Goal: Transaction & Acquisition: Purchase product/service

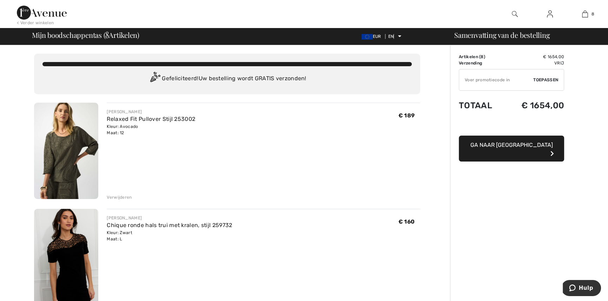
click at [124, 197] on font "Verwijderen" at bounding box center [119, 197] width 25 height 5
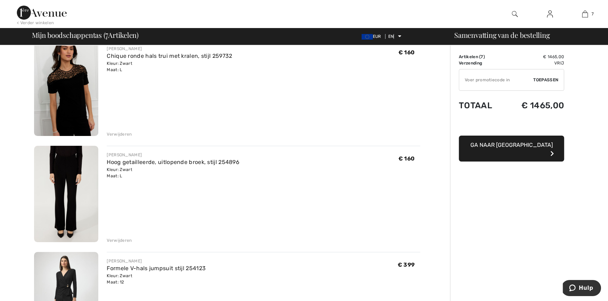
scroll to position [64, 0]
click at [110, 241] on font "Verwijderen" at bounding box center [119, 240] width 25 height 5
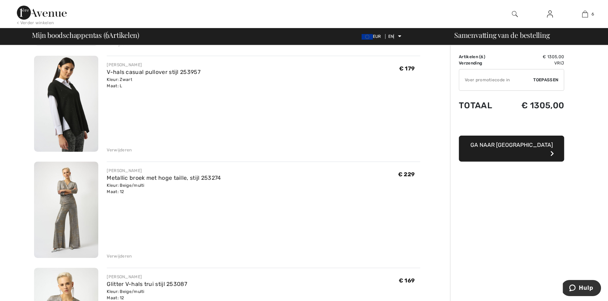
scroll to position [319, 0]
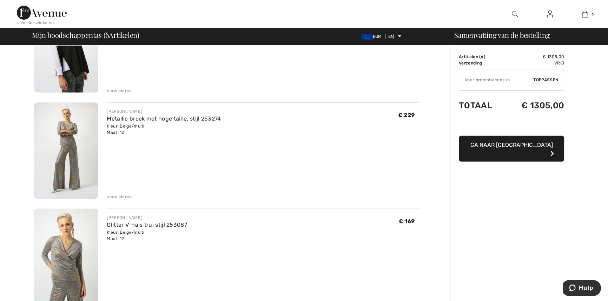
click at [119, 194] on div "Verwijderen" at bounding box center [119, 197] width 25 height 6
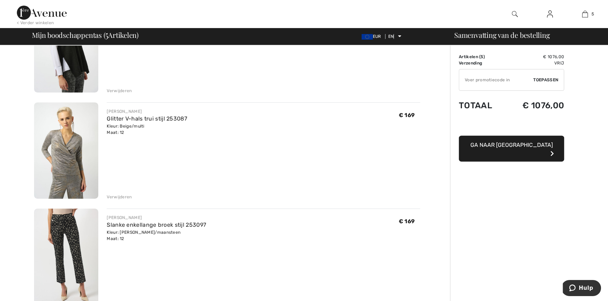
click at [122, 195] on font "Verwijderen" at bounding box center [119, 197] width 25 height 5
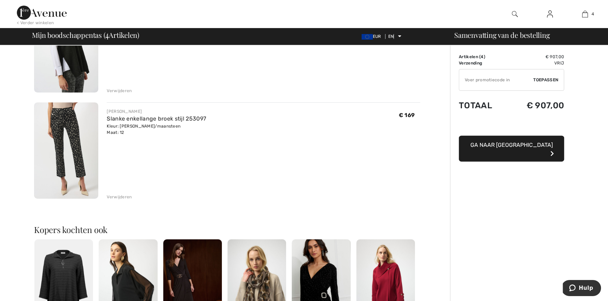
click at [120, 197] on font "Verwijderen" at bounding box center [119, 197] width 25 height 5
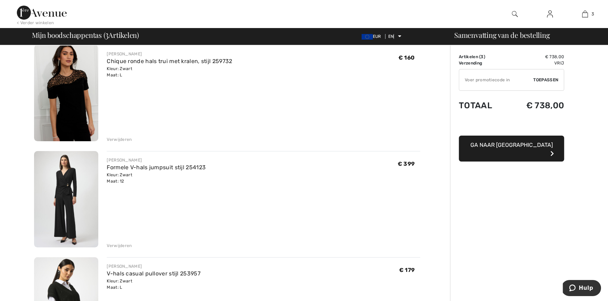
scroll to position [64, 0]
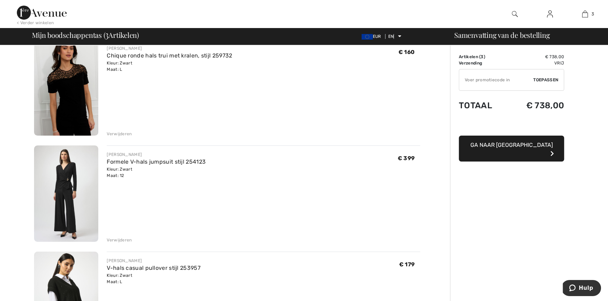
click at [121, 238] on font "Verwijderen" at bounding box center [119, 240] width 25 height 5
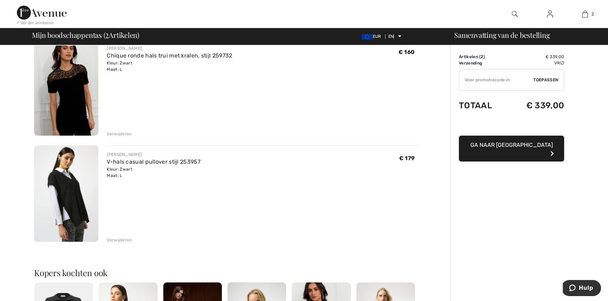
click at [51, 91] on img at bounding box center [66, 87] width 64 height 97
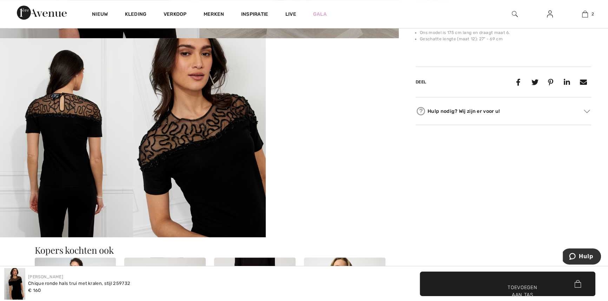
scroll to position [255, 0]
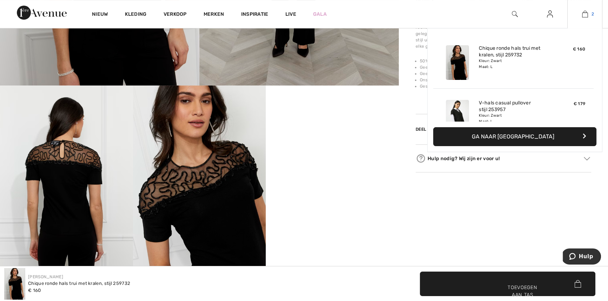
click at [586, 12] on img at bounding box center [585, 14] width 6 height 8
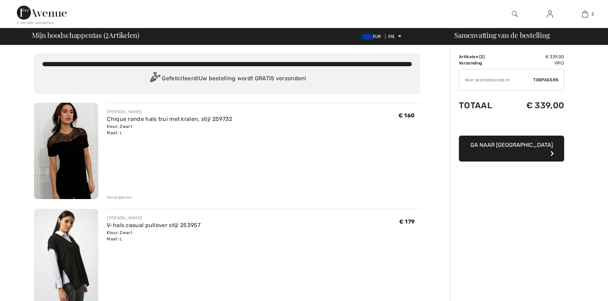
click at [120, 197] on font "Verwijderen" at bounding box center [119, 197] width 25 height 5
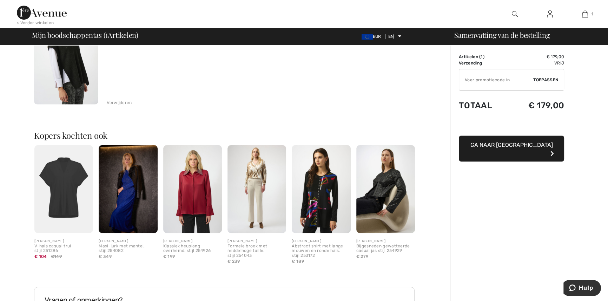
scroll to position [95, 0]
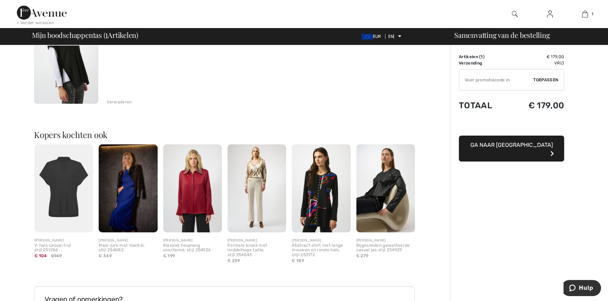
click at [89, 87] on img at bounding box center [66, 55] width 64 height 97
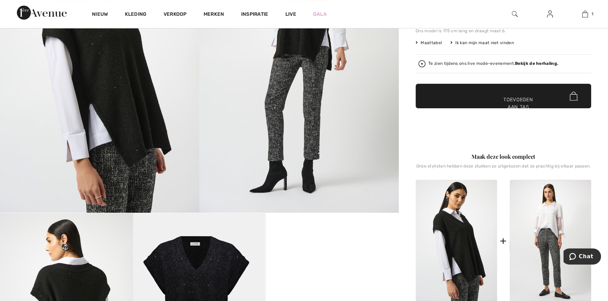
scroll to position [223, 0]
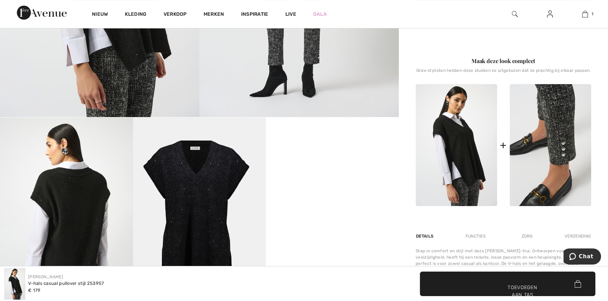
click at [558, 160] on img at bounding box center [550, 145] width 81 height 122
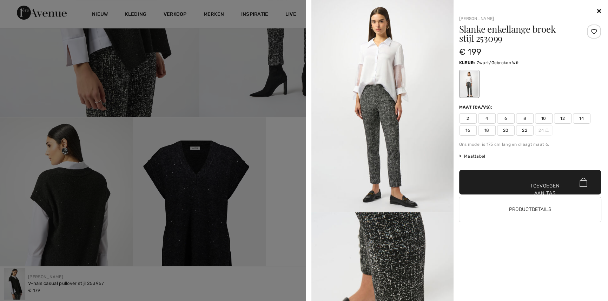
click at [560, 116] on font "12" at bounding box center [562, 118] width 5 height 5
click at [543, 187] on font "Toevoegen aan tas" at bounding box center [544, 190] width 29 height 15
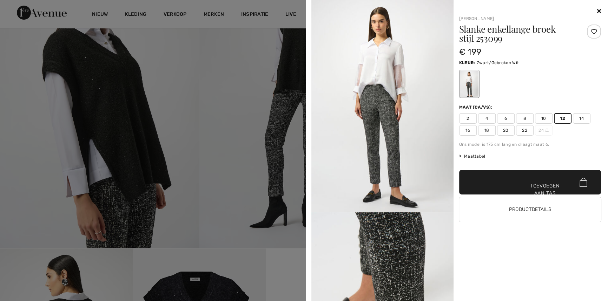
scroll to position [127, 0]
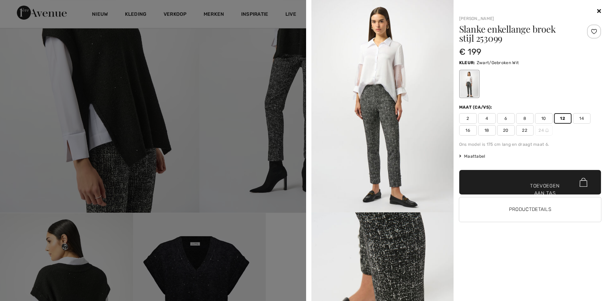
click at [150, 82] on div at bounding box center [304, 150] width 608 height 301
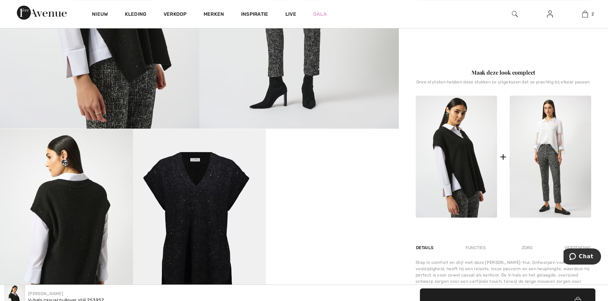
scroll to position [255, 0]
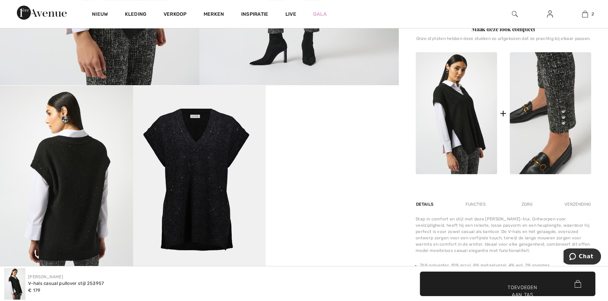
click at [548, 80] on img at bounding box center [550, 113] width 81 height 122
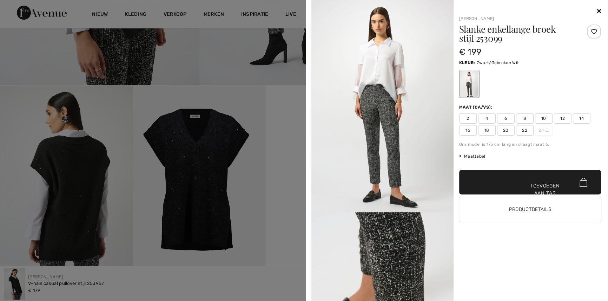
click at [386, 61] on img at bounding box center [382, 106] width 142 height 213
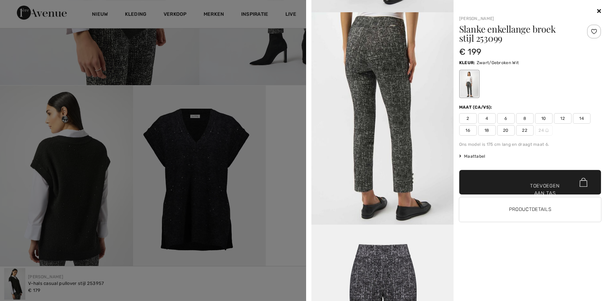
scroll to position [617, 0]
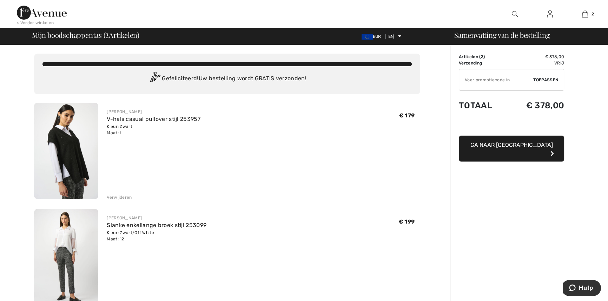
click at [123, 196] on font "Verwijderen" at bounding box center [119, 197] width 25 height 5
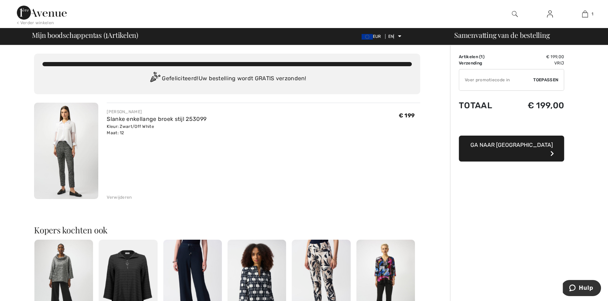
click at [62, 135] on img at bounding box center [66, 151] width 64 height 97
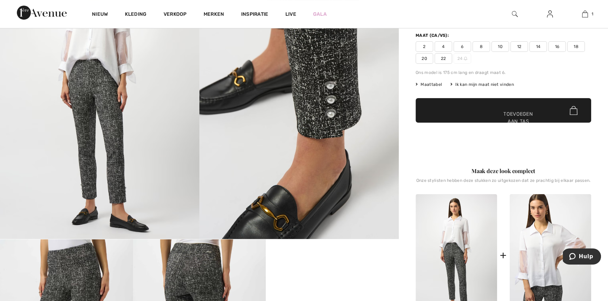
scroll to position [127, 0]
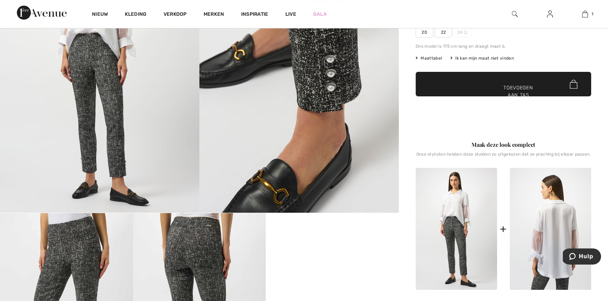
click at [558, 227] on img at bounding box center [550, 229] width 81 height 122
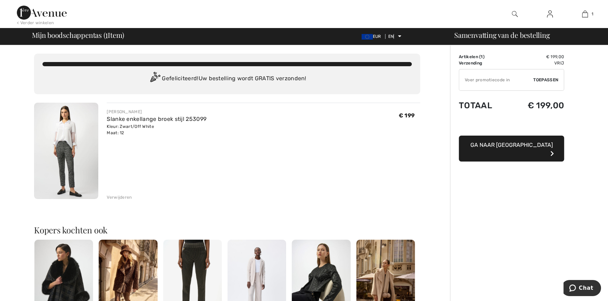
scroll to position [127, 0]
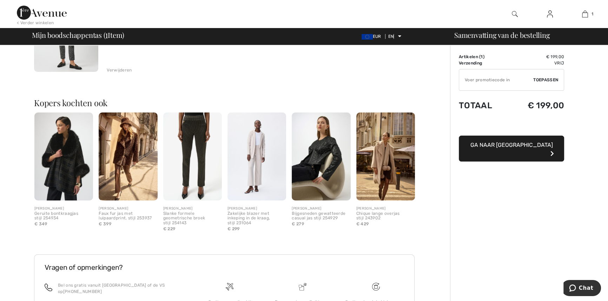
click at [188, 155] on img at bounding box center [192, 157] width 59 height 88
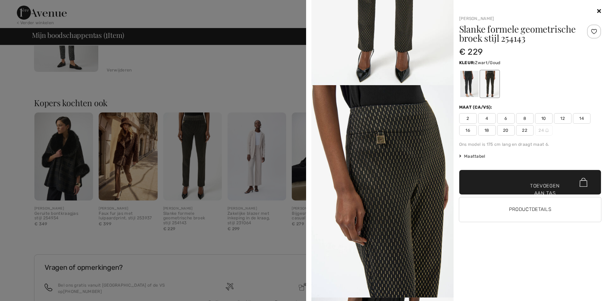
scroll to position [0, 0]
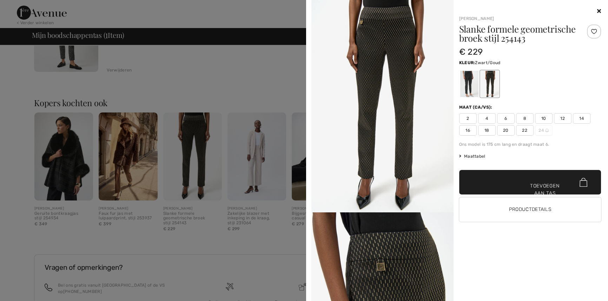
click at [559, 114] on span "12" at bounding box center [563, 118] width 18 height 11
click at [562, 186] on span "✔ Toegevoegd aan tas Toevoegen aan tas" at bounding box center [530, 182] width 142 height 25
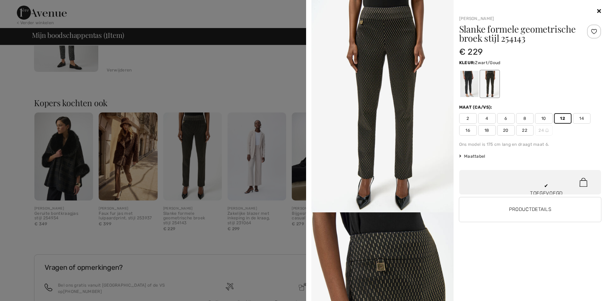
scroll to position [21, 0]
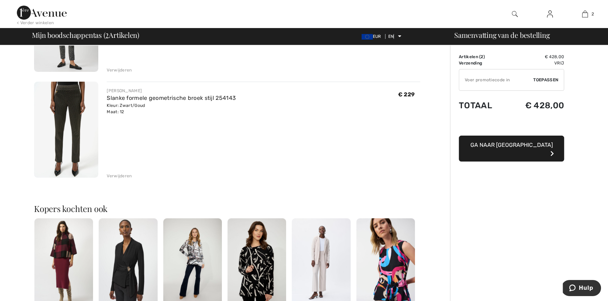
click at [58, 118] on img at bounding box center [66, 130] width 64 height 97
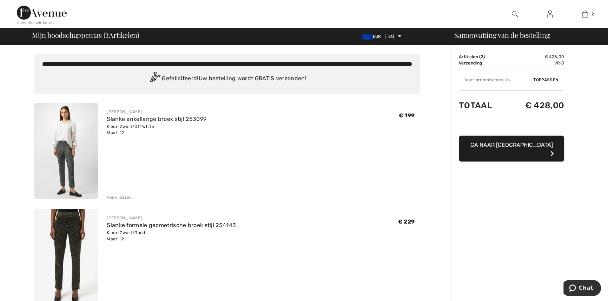
click at [121, 195] on font "Verwijderen" at bounding box center [119, 197] width 25 height 5
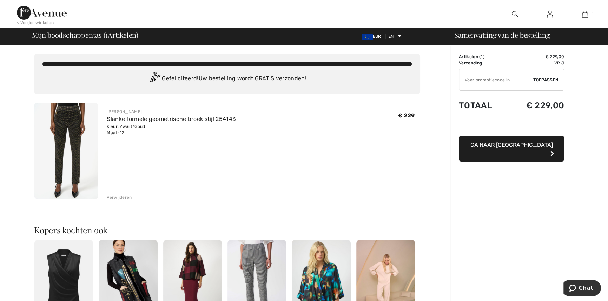
click at [519, 147] on font "Ga naar [GEOGRAPHIC_DATA]" at bounding box center [511, 145] width 82 height 7
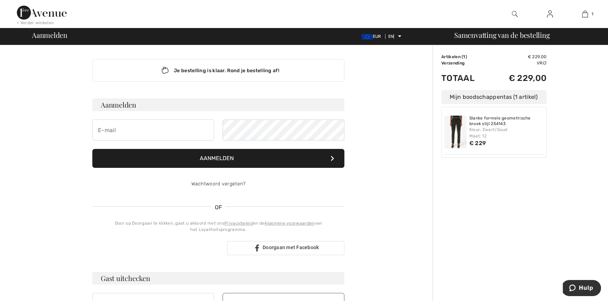
type input "[EMAIL_ADDRESS][DOMAIN_NAME]"
click at [241, 161] on button "Aanmelden" at bounding box center [218, 158] width 252 height 19
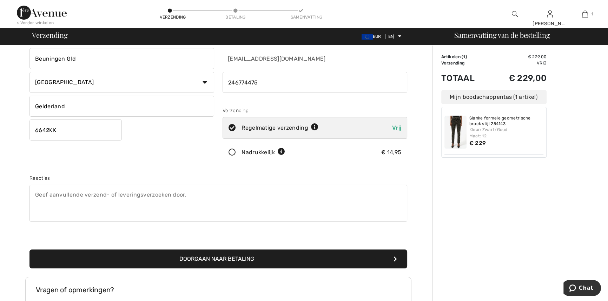
scroll to position [150, 0]
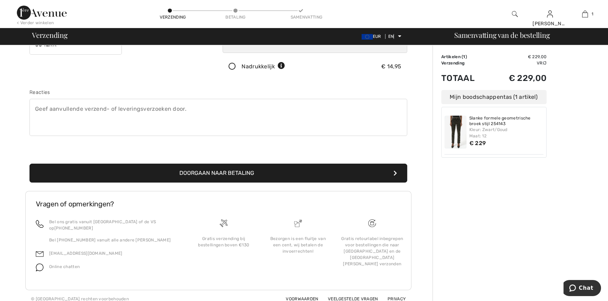
click at [234, 171] on font "Doorgaan naar betaling" at bounding box center [216, 173] width 75 height 7
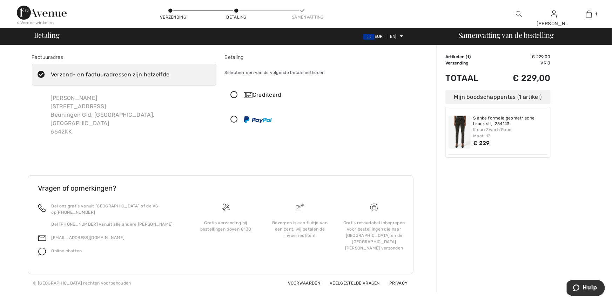
click at [233, 92] on icon at bounding box center [234, 95] width 19 height 7
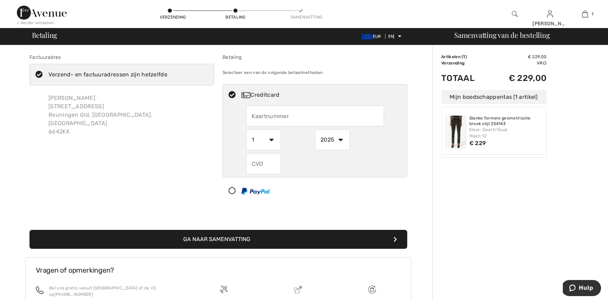
click at [72, 76] on font "Verzend- en factuuradressen zijn hetzelfde" at bounding box center [107, 74] width 119 height 7
click at [167, 76] on input "Verzend- en factuuradressen zijn hetzelfde" at bounding box center [169, 74] width 5 height 21
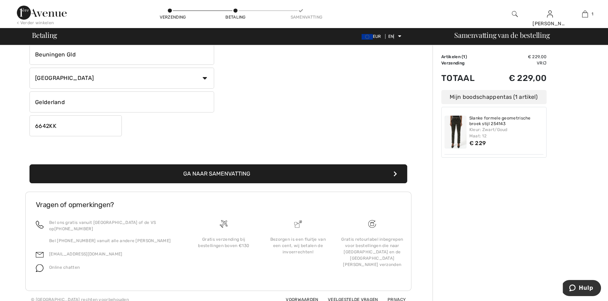
scroll to position [165, 0]
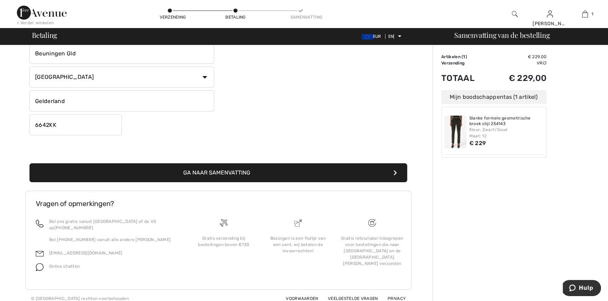
checkbox input "false"
click at [320, 169] on button "Ga naar Samenvatting" at bounding box center [218, 173] width 378 height 19
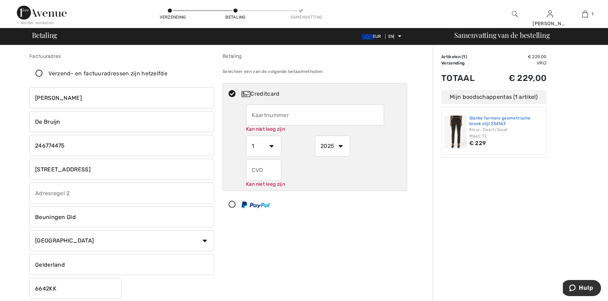
scroll to position [0, 0]
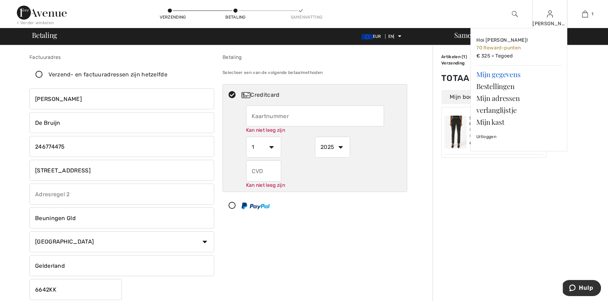
click at [504, 74] on font "Mijn gegevens" at bounding box center [498, 73] width 44 height 9
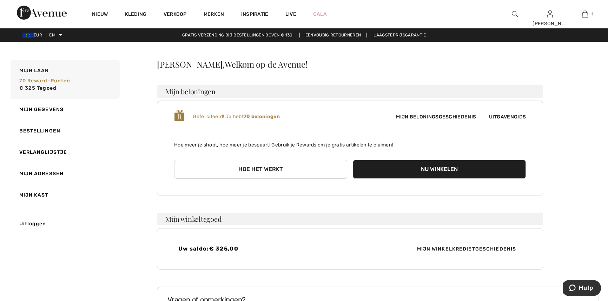
click at [465, 113] on span "Mijn beloningsgeschiedenis" at bounding box center [435, 116] width 91 height 7
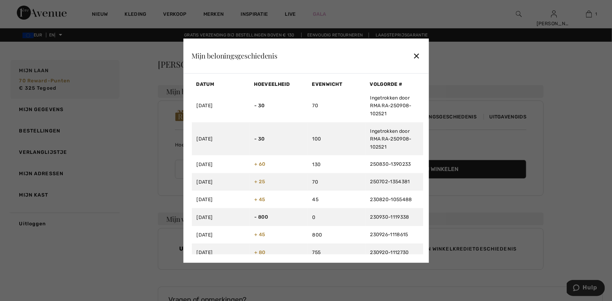
click at [415, 52] on font "✕" at bounding box center [416, 56] width 7 height 10
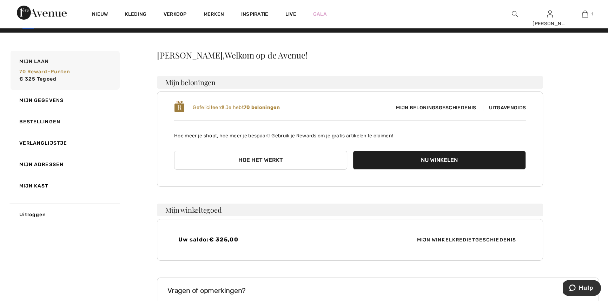
scroll to position [95, 0]
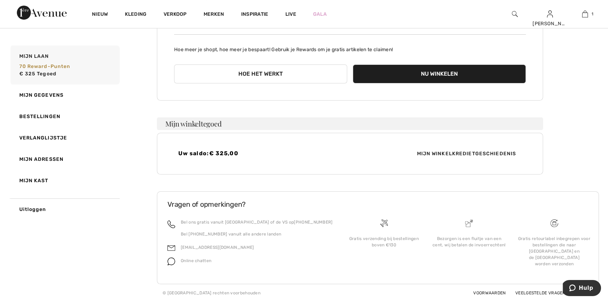
click at [444, 152] on font "Mijn winkelkredietgeschiedenis" at bounding box center [466, 154] width 99 height 6
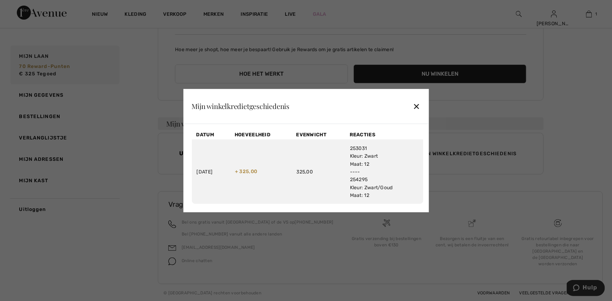
click at [417, 109] on font "✕" at bounding box center [416, 107] width 7 height 10
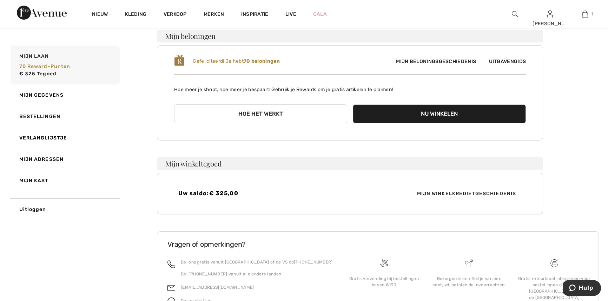
scroll to position [96, 0]
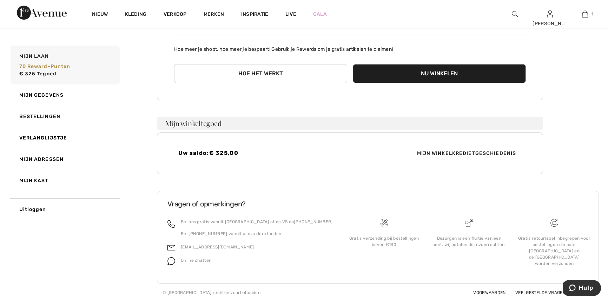
click at [435, 152] on font "Mijn winkelkredietgeschiedenis" at bounding box center [466, 154] width 99 height 6
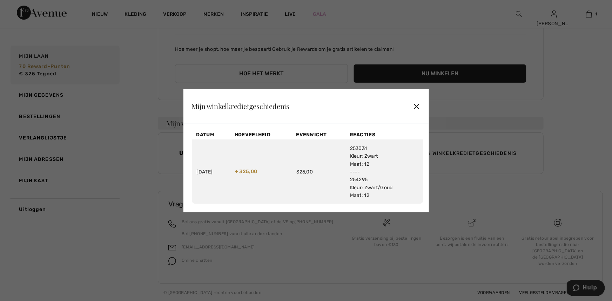
click at [373, 158] on font "Kleur: Zwart" at bounding box center [364, 156] width 28 height 6
click at [418, 108] on font "✕" at bounding box center [416, 107] width 7 height 10
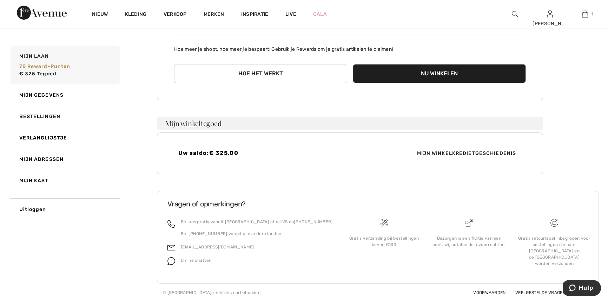
click at [456, 72] on font "Nu winkelen" at bounding box center [439, 73] width 37 height 7
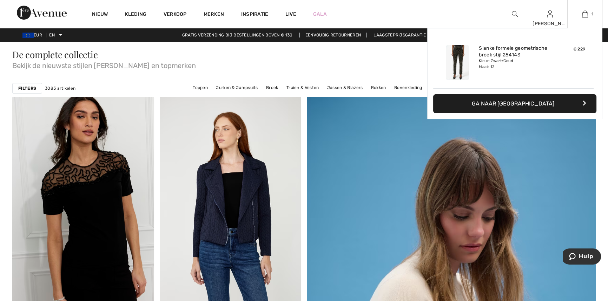
click at [584, 9] on div "1 Added to Bag [PERSON_NAME] Slim Formal Geometric Trousers Style 254143 € 229 …" at bounding box center [584, 14] width 35 height 28
click at [526, 105] on font "Ga naar [GEOGRAPHIC_DATA]" at bounding box center [513, 103] width 82 height 7
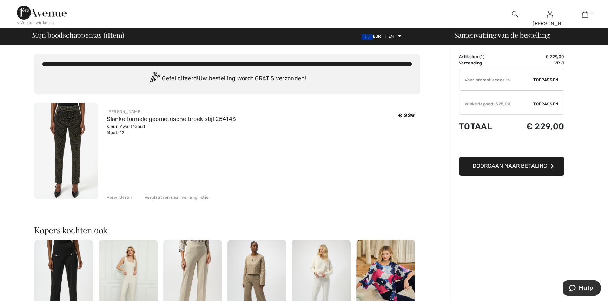
click at [496, 104] on font "Winkeltegoed: 325,00" at bounding box center [488, 104] width 46 height 5
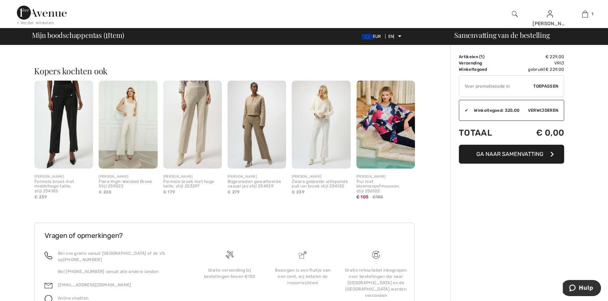
scroll to position [32, 0]
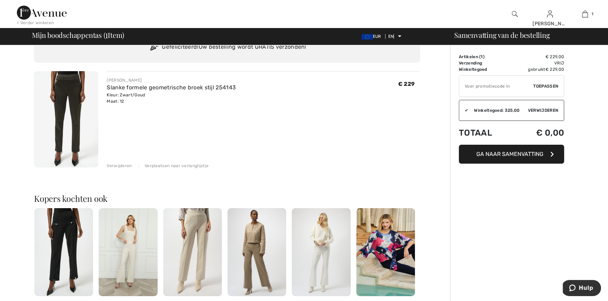
click at [39, 21] on font "< Verder winkelen" at bounding box center [35, 22] width 37 height 5
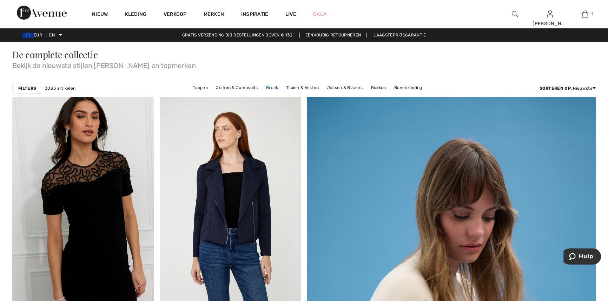
click at [274, 87] on font "Broek" at bounding box center [272, 87] width 12 height 5
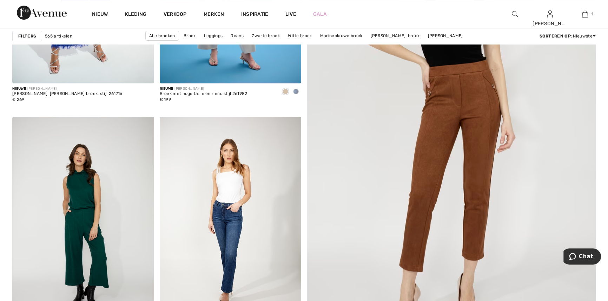
scroll to position [255, 0]
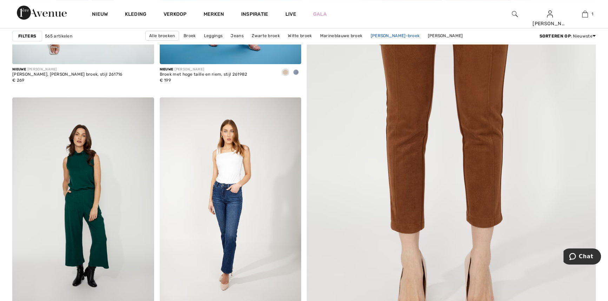
click at [392, 34] on font "[PERSON_NAME]-broek" at bounding box center [395, 35] width 49 height 5
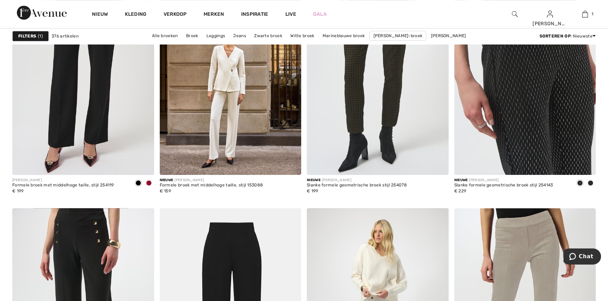
scroll to position [638, 0]
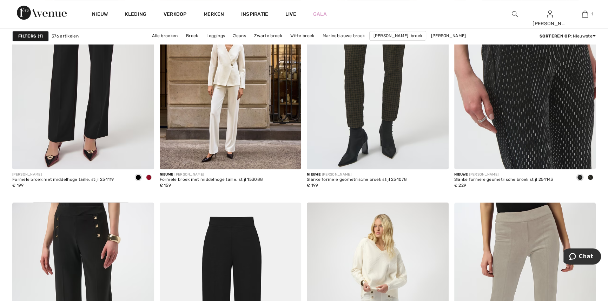
click at [529, 106] on img at bounding box center [525, 63] width 142 height 212
click at [528, 104] on img at bounding box center [525, 63] width 142 height 212
click at [528, 103] on img at bounding box center [525, 63] width 142 height 212
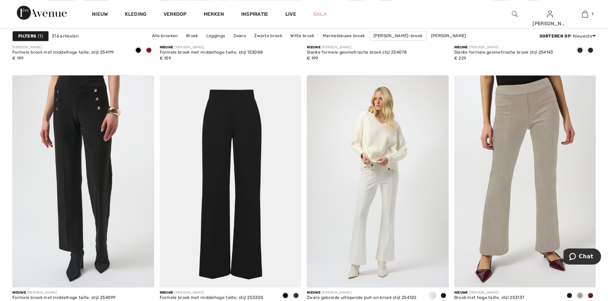
scroll to position [861, 0]
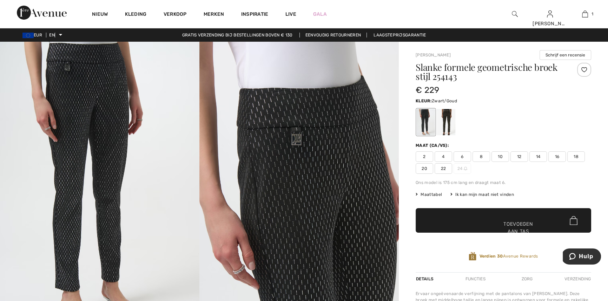
click at [443, 119] on div at bounding box center [446, 122] width 18 height 26
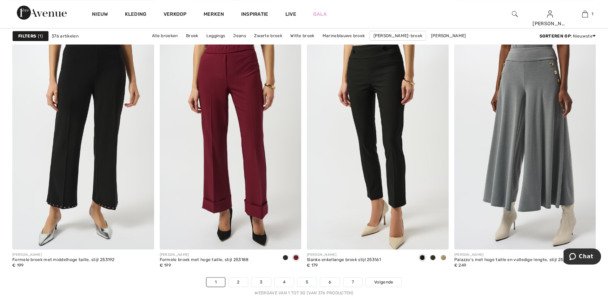
scroll to position [3637, 0]
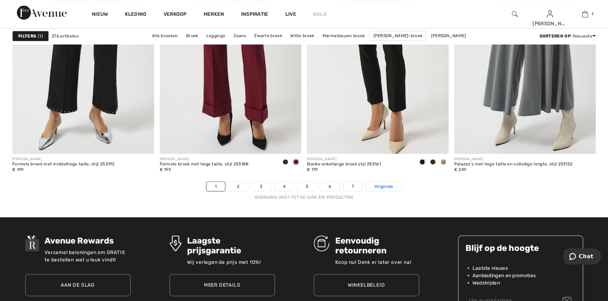
click at [379, 187] on font "Volgende" at bounding box center [383, 186] width 19 height 5
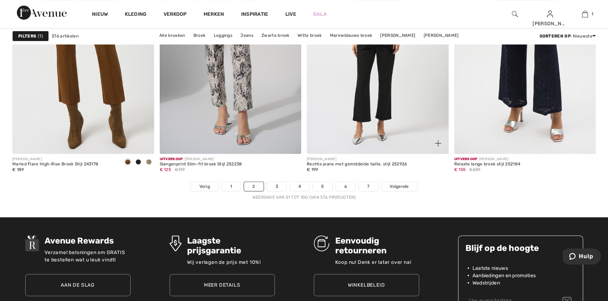
scroll to position [3605, 0]
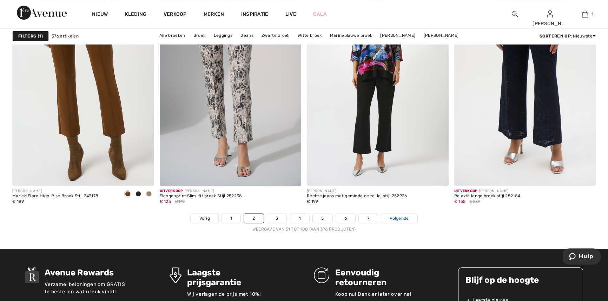
click at [405, 218] on font "Volgende" at bounding box center [399, 218] width 19 height 5
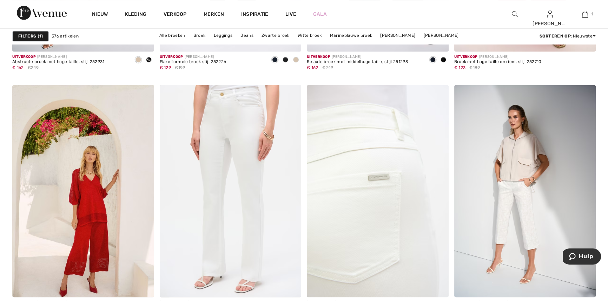
scroll to position [1273, 0]
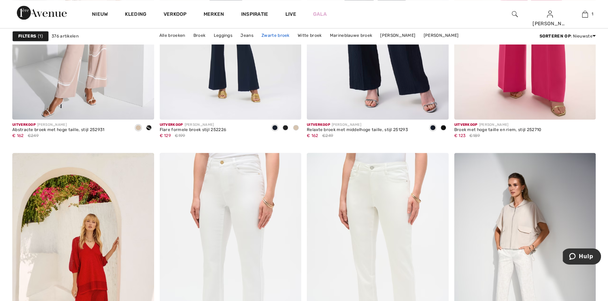
click at [272, 35] on font "Zwarte broek" at bounding box center [275, 35] width 28 height 5
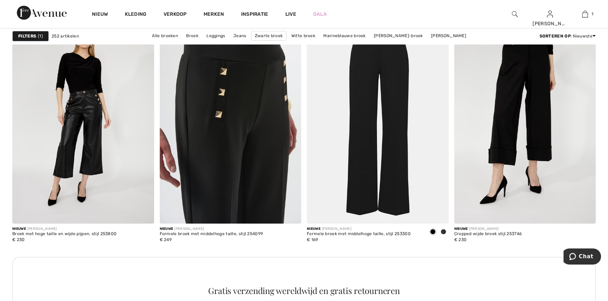
scroll to position [670, 0]
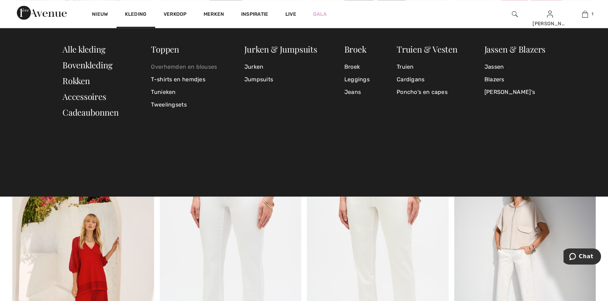
click at [175, 68] on font "Overhemden en blouses" at bounding box center [184, 67] width 66 height 7
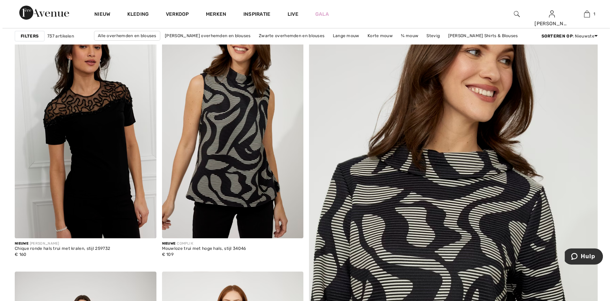
scroll to position [159, 0]
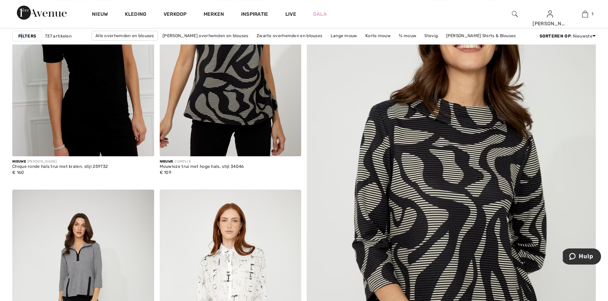
click at [21, 34] on font "Filters" at bounding box center [27, 36] width 18 height 5
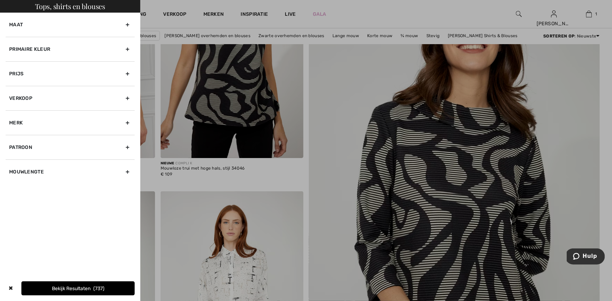
click at [52, 53] on div "Primaire kleur" at bounding box center [70, 49] width 129 height 25
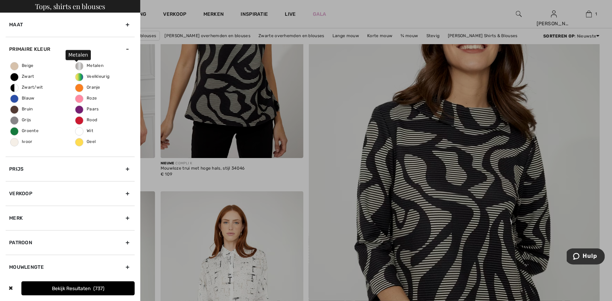
click at [79, 67] on span "Metalen" at bounding box center [89, 65] width 28 height 5
click at [0, 0] on input "Metalen" at bounding box center [0, 0] width 0 height 0
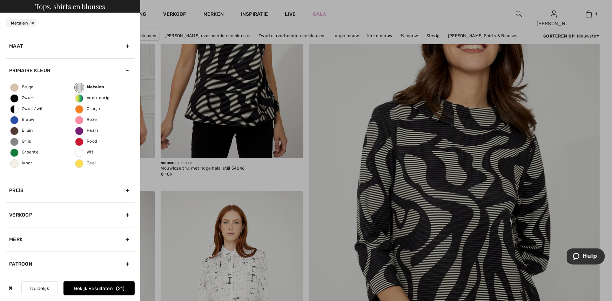
click at [85, 290] on font "Bekijk resultaten" at bounding box center [93, 289] width 39 height 6
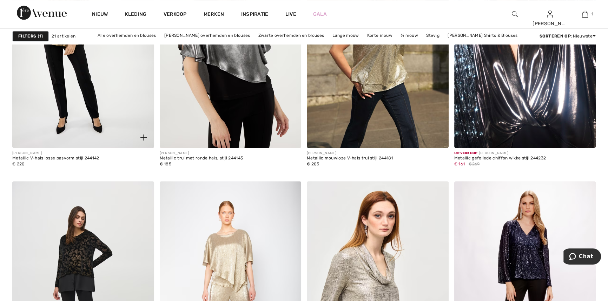
scroll to position [1116, 0]
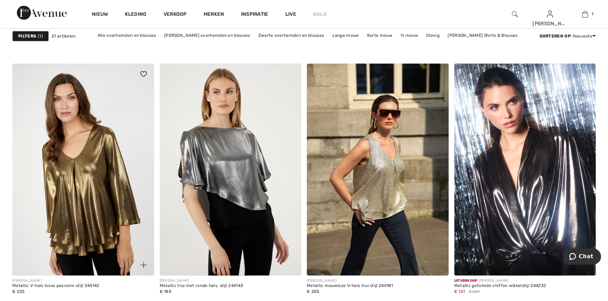
click at [77, 186] on img at bounding box center [83, 170] width 142 height 212
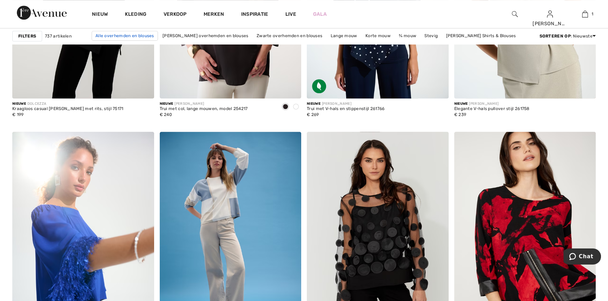
scroll to position [638, 0]
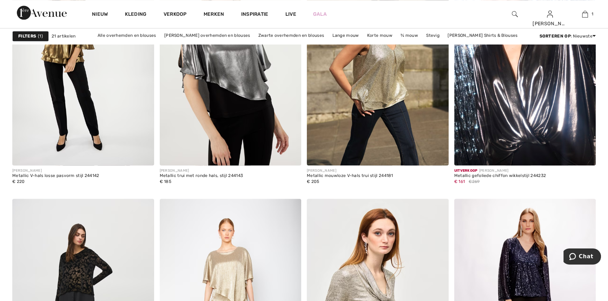
scroll to position [1148, 0]
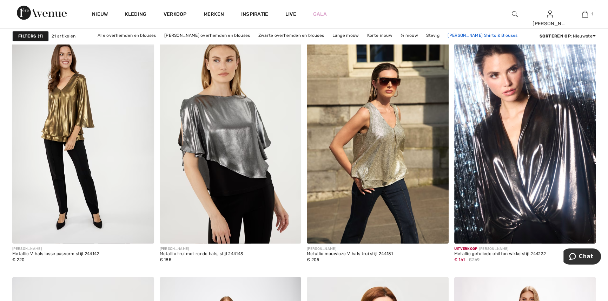
click at [460, 38] on link "[PERSON_NAME] Shirts & Blouses" at bounding box center [482, 35] width 77 height 9
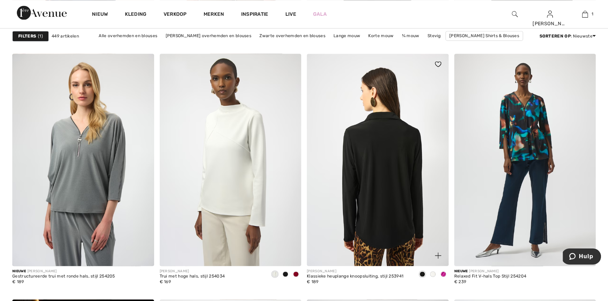
scroll to position [1244, 0]
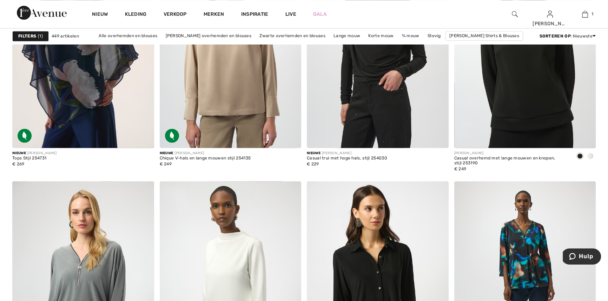
click at [18, 32] on div "Filters 1" at bounding box center [30, 36] width 37 height 11
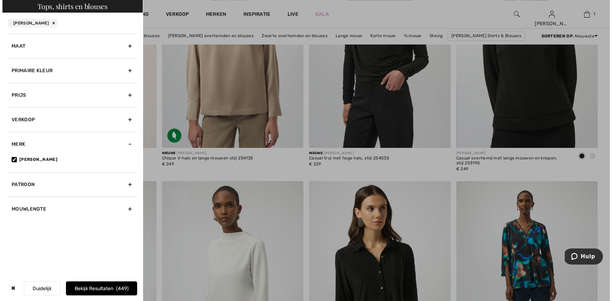
scroll to position [1254, 0]
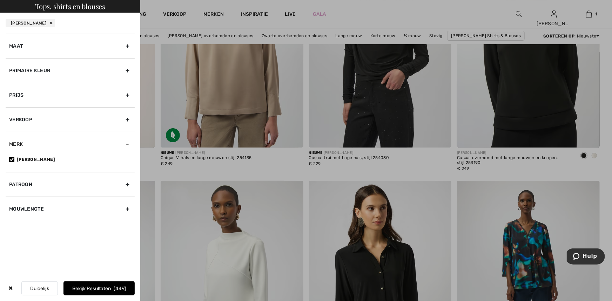
click at [67, 71] on div "Primaire kleur" at bounding box center [70, 70] width 129 height 25
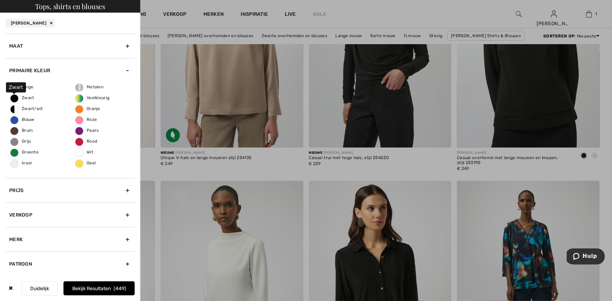
click at [15, 95] on span "Zwart" at bounding box center [23, 97] width 24 height 5
click at [0, 0] on input "Zwart" at bounding box center [0, 0] width 0 height 0
click at [114, 287] on button "Bekijk resultaten 183" at bounding box center [99, 289] width 71 height 14
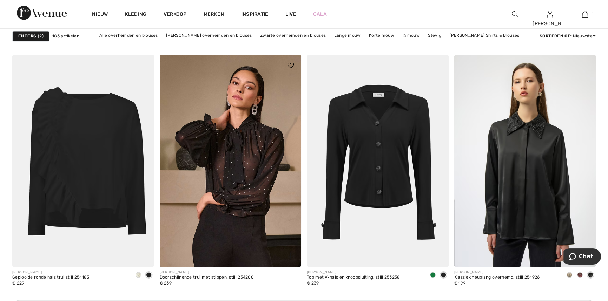
scroll to position [1627, 0]
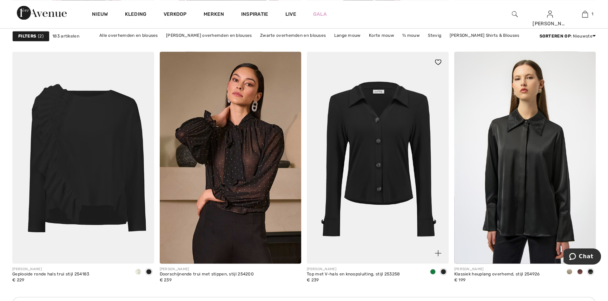
click at [369, 143] on img at bounding box center [378, 158] width 142 height 212
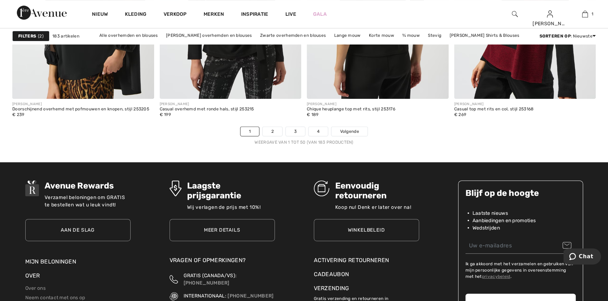
scroll to position [3701, 0]
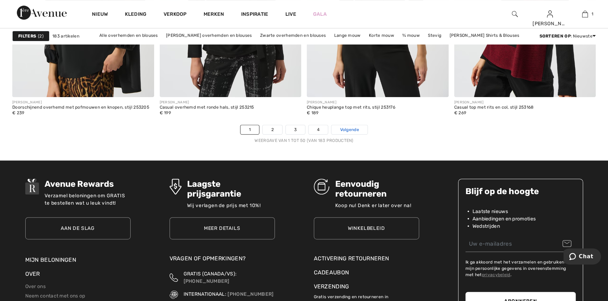
click at [346, 127] on font "Volgende" at bounding box center [349, 129] width 19 height 5
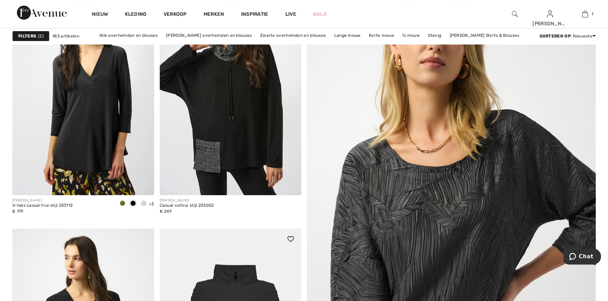
checkbox input "true"
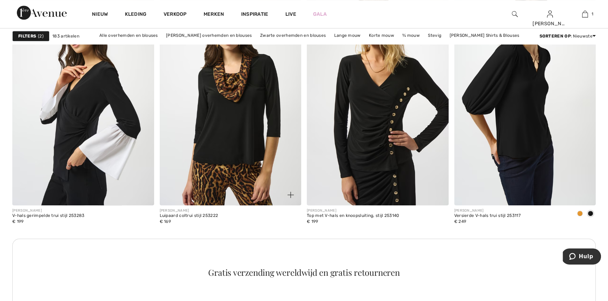
scroll to position [797, 0]
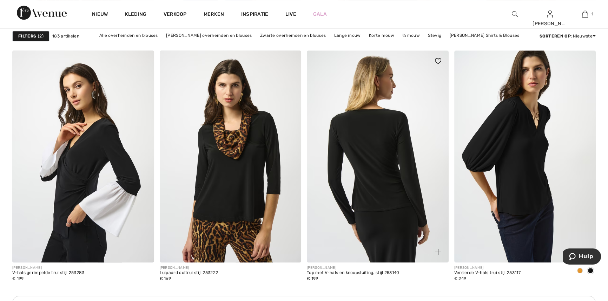
click at [383, 165] on img at bounding box center [378, 157] width 142 height 212
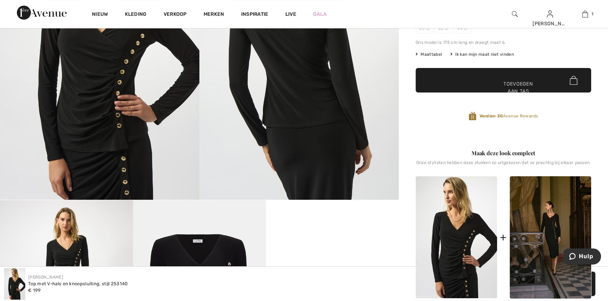
scroll to position [64, 0]
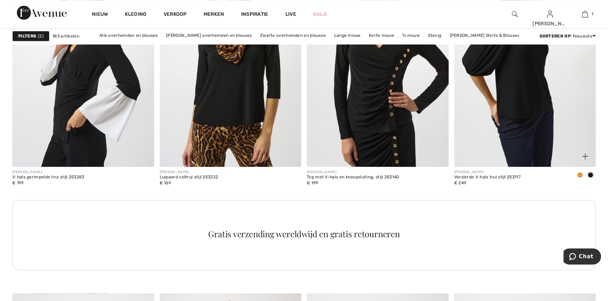
scroll to position [765, 0]
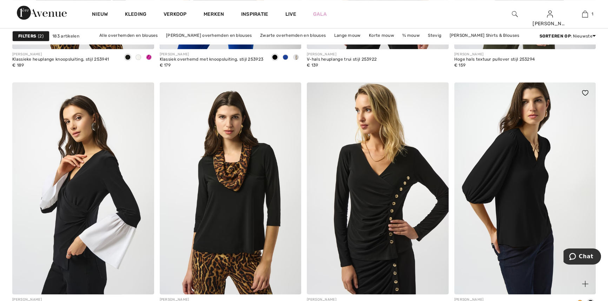
click at [527, 155] on img at bounding box center [525, 188] width 142 height 212
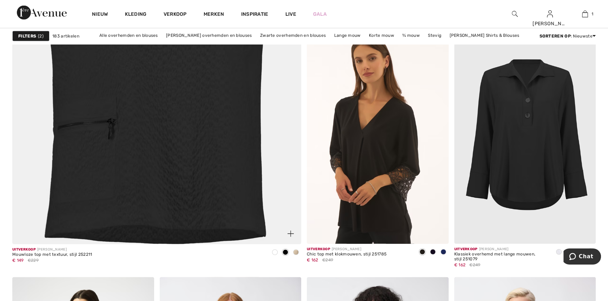
scroll to position [2233, 0]
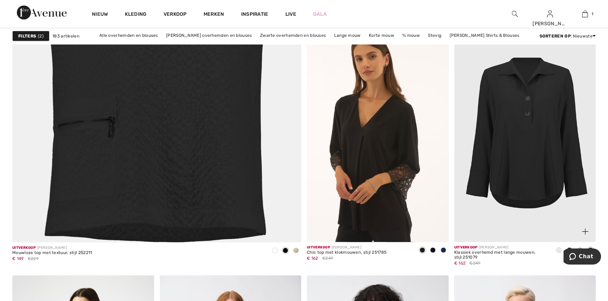
click at [517, 117] on img at bounding box center [525, 136] width 142 height 212
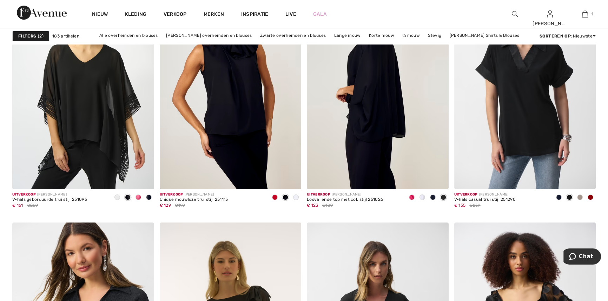
scroll to position [3127, 0]
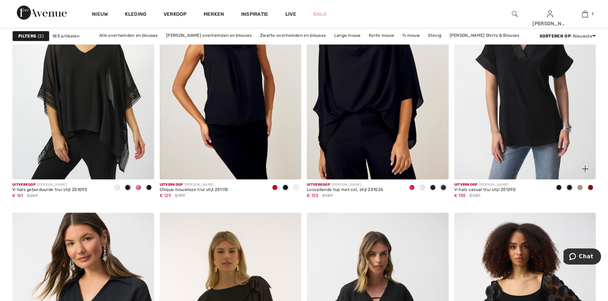
click at [513, 132] on img at bounding box center [525, 73] width 142 height 212
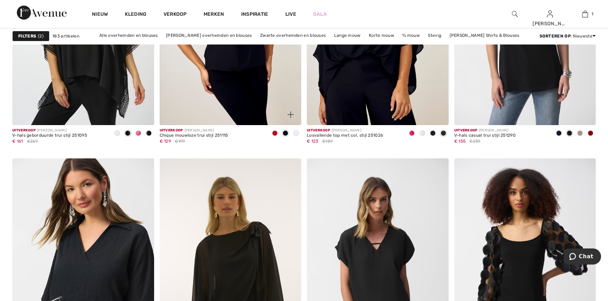
scroll to position [3127, 0]
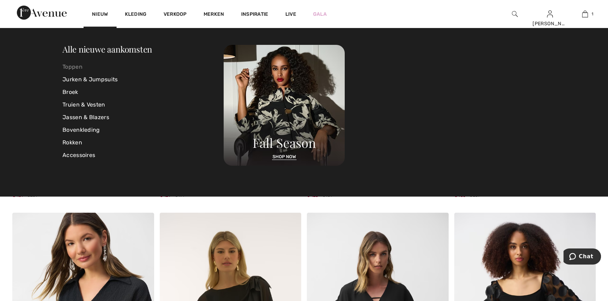
click at [69, 67] on font "Toppen" at bounding box center [72, 67] width 20 height 7
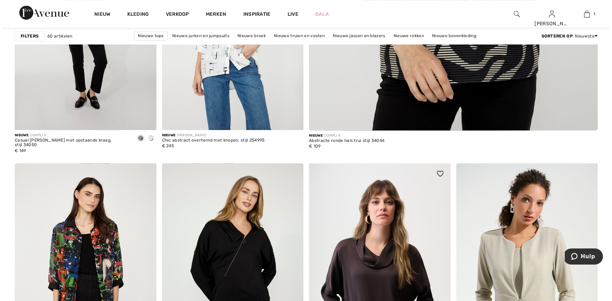
scroll to position [510, 0]
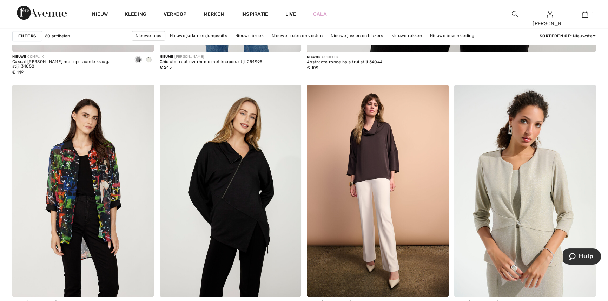
click at [27, 37] on font "Filters" at bounding box center [27, 36] width 18 height 5
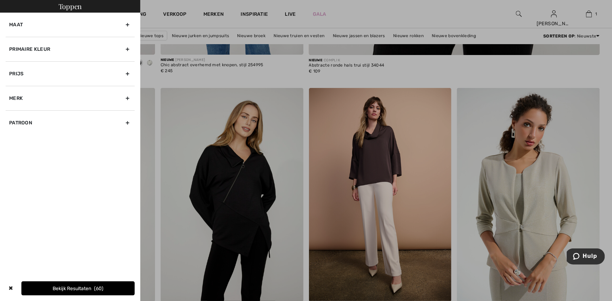
click at [56, 52] on div "Primaire kleur" at bounding box center [70, 49] width 129 height 25
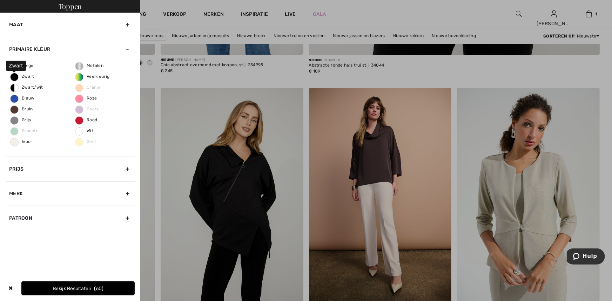
click at [14, 74] on span "Zwart" at bounding box center [23, 76] width 24 height 5
click at [0, 0] on input "Zwart" at bounding box center [0, 0] width 0 height 0
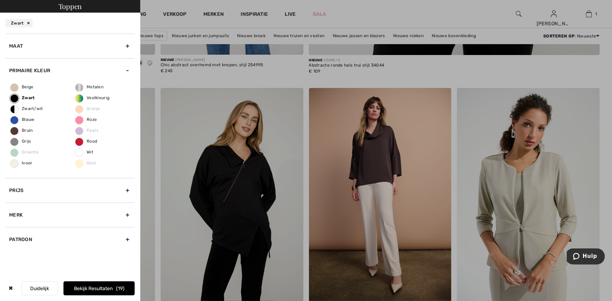
click at [94, 288] on font "Bekijk resultaten" at bounding box center [93, 289] width 39 height 6
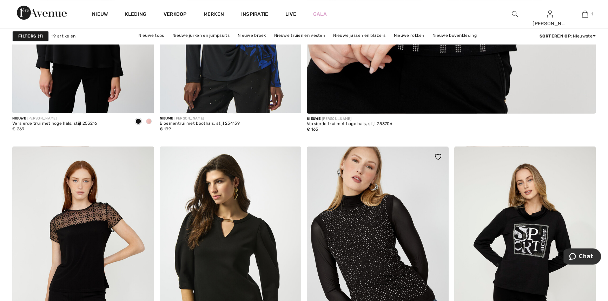
scroll to position [510, 0]
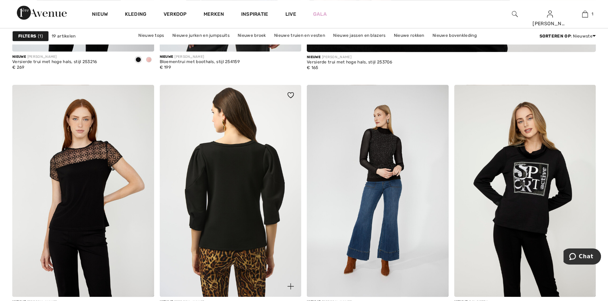
click at [234, 217] on img at bounding box center [231, 191] width 142 height 212
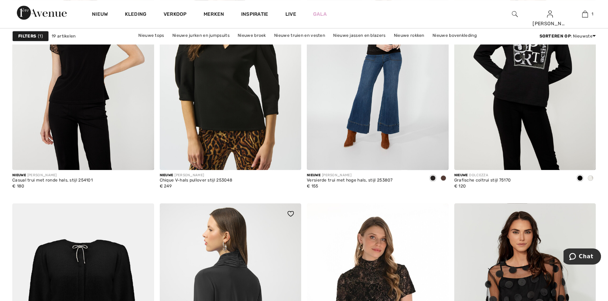
scroll to position [638, 0]
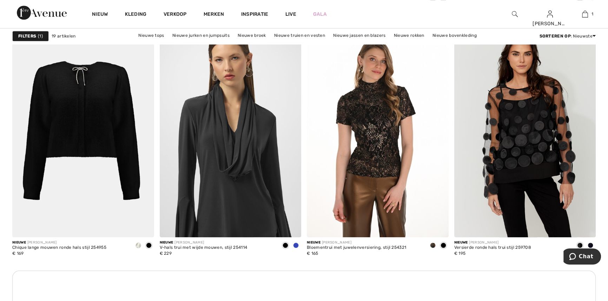
scroll to position [734, 0]
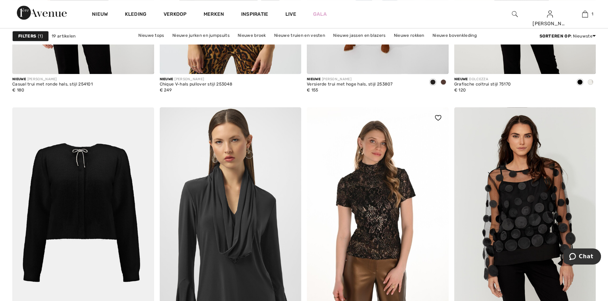
click at [370, 213] on img at bounding box center [378, 213] width 142 height 212
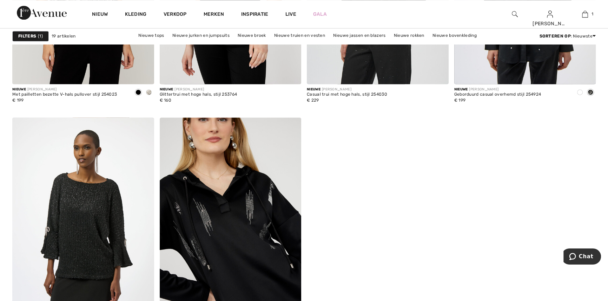
scroll to position [1116, 0]
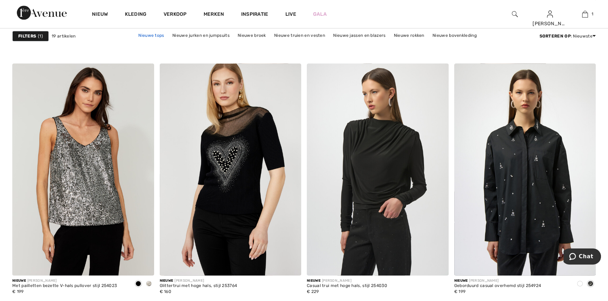
click at [155, 33] on font "Nieuwe tops" at bounding box center [151, 35] width 26 height 5
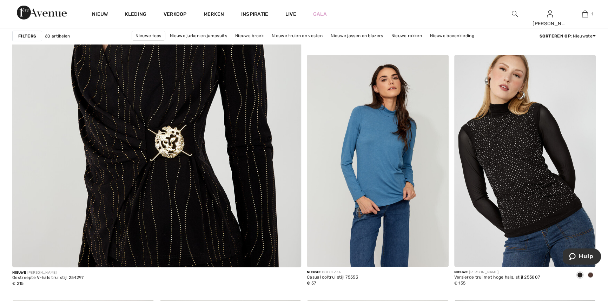
scroll to position [2137, 0]
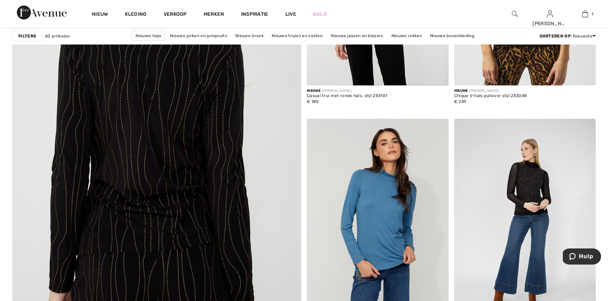
click at [143, 145] on img at bounding box center [157, 133] width 347 height 520
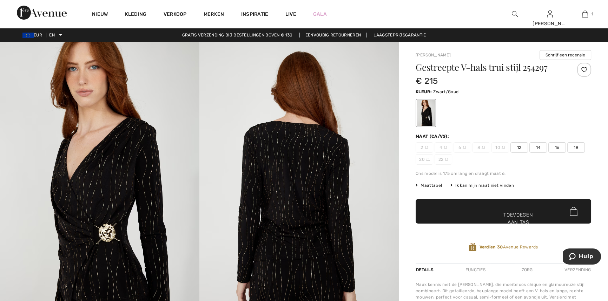
click at [518, 147] on font "12" at bounding box center [519, 147] width 5 height 5
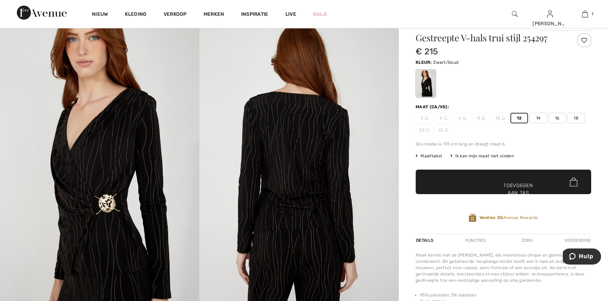
scroll to position [95, 0]
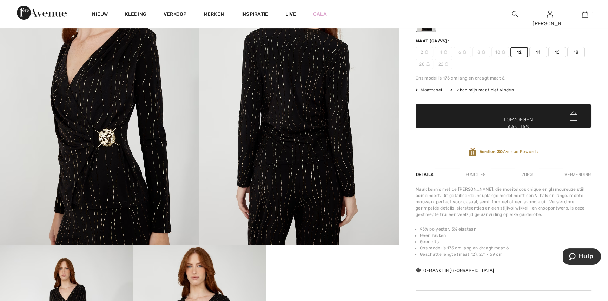
click at [514, 113] on span "✔ Toegevoegd aan tas Toevoegen aan tas" at bounding box center [503, 116] width 175 height 25
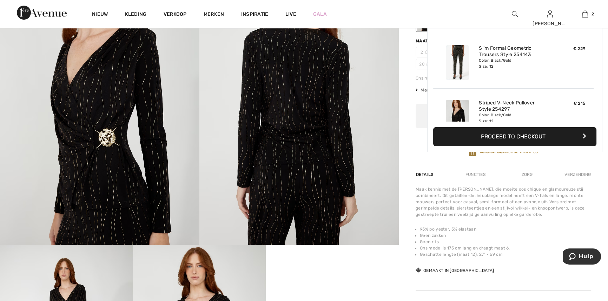
scroll to position [21, 0]
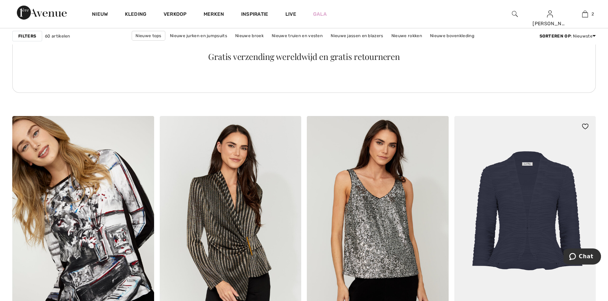
scroll to position [3063, 0]
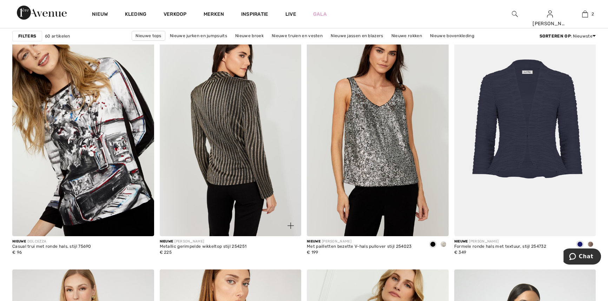
click at [224, 160] on img at bounding box center [231, 130] width 142 height 212
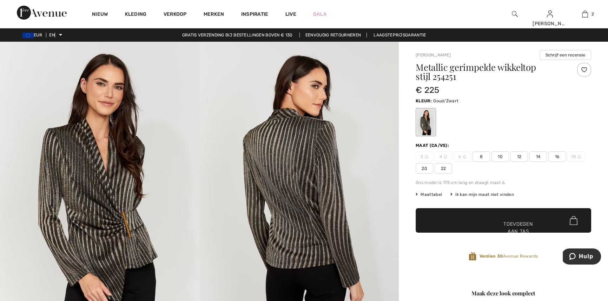
click at [515, 157] on span "12" at bounding box center [519, 157] width 18 height 11
click at [511, 225] on font "Toevoegen aan tas" at bounding box center [517, 228] width 29 height 15
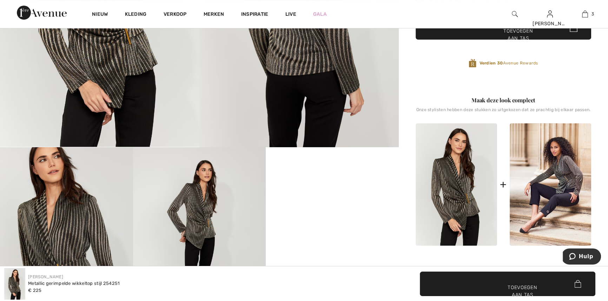
scroll to position [191, 0]
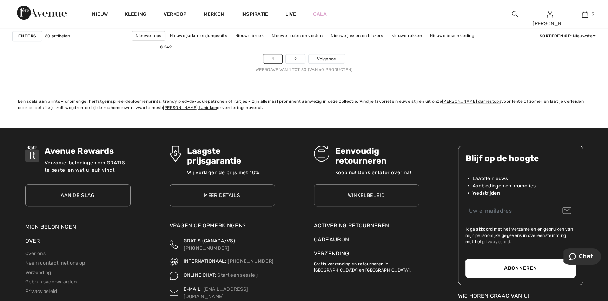
scroll to position [3605, 0]
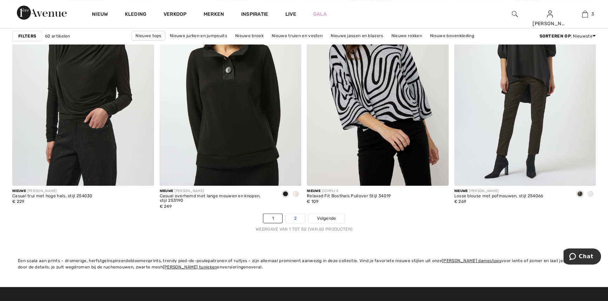
click at [292, 215] on link "2" at bounding box center [295, 218] width 19 height 9
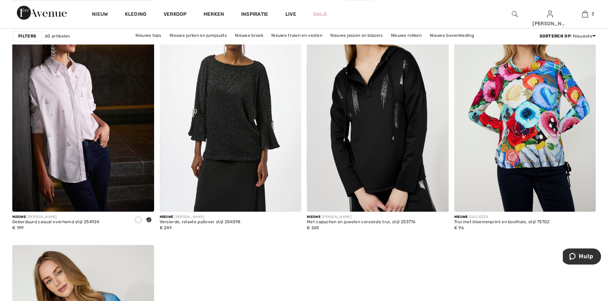
scroll to position [478, 0]
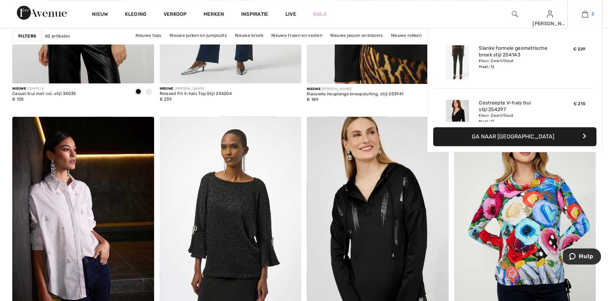
click at [586, 14] on img at bounding box center [585, 14] width 6 height 8
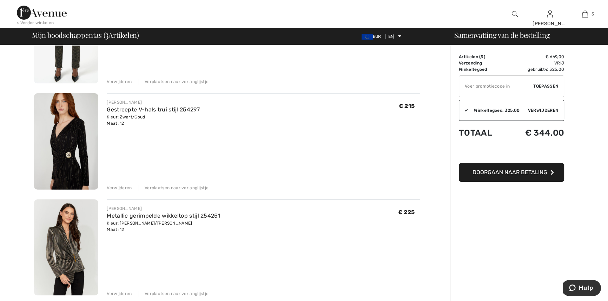
scroll to position [127, 0]
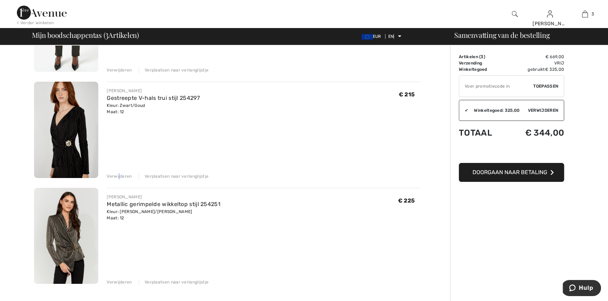
click at [119, 177] on font "Verwijderen" at bounding box center [119, 176] width 25 height 5
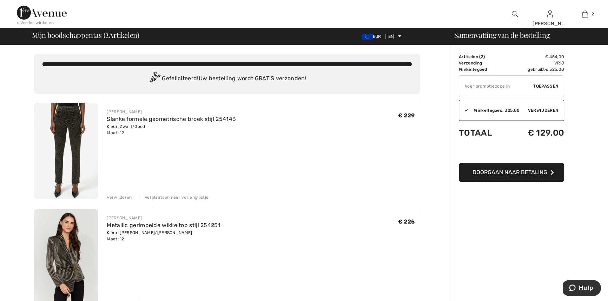
scroll to position [0, 0]
click at [498, 175] on button "Doorgaan naar betaling" at bounding box center [511, 172] width 105 height 19
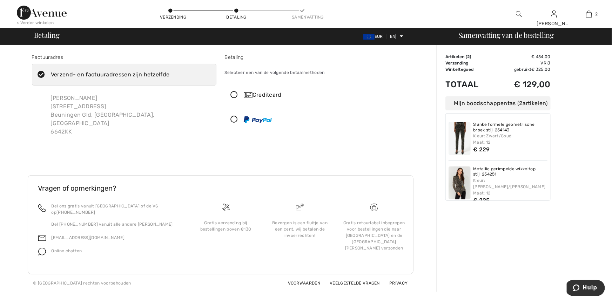
click at [233, 118] on icon at bounding box center [234, 119] width 19 height 7
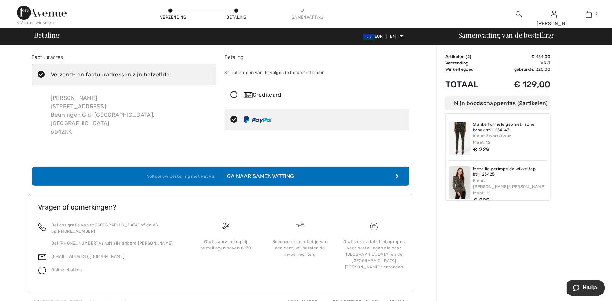
click at [276, 172] on div "Ga naar Samenvatting" at bounding box center [257, 176] width 73 height 8
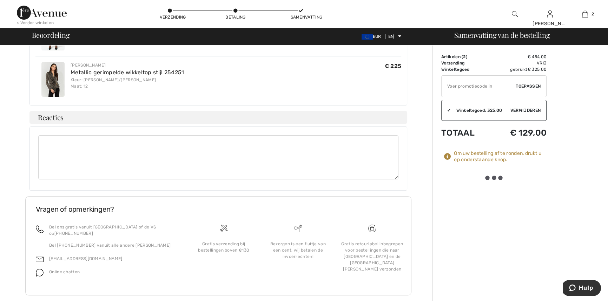
scroll to position [238, 0]
